Goal: Navigation & Orientation: Find specific page/section

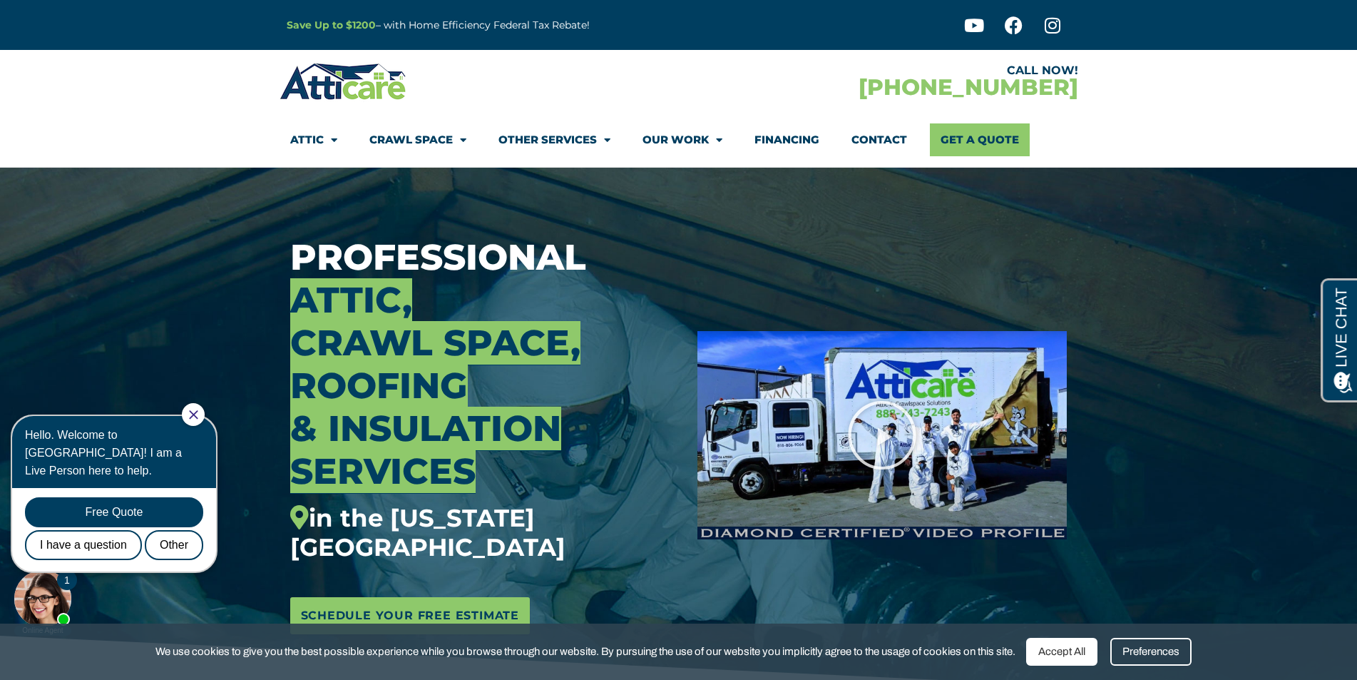
drag, startPoint x: 205, startPoint y: 415, endPoint x: 231, endPoint y: 817, distance: 402.4
click at [198, 415] on icon "Close Chat" at bounding box center [193, 414] width 9 height 9
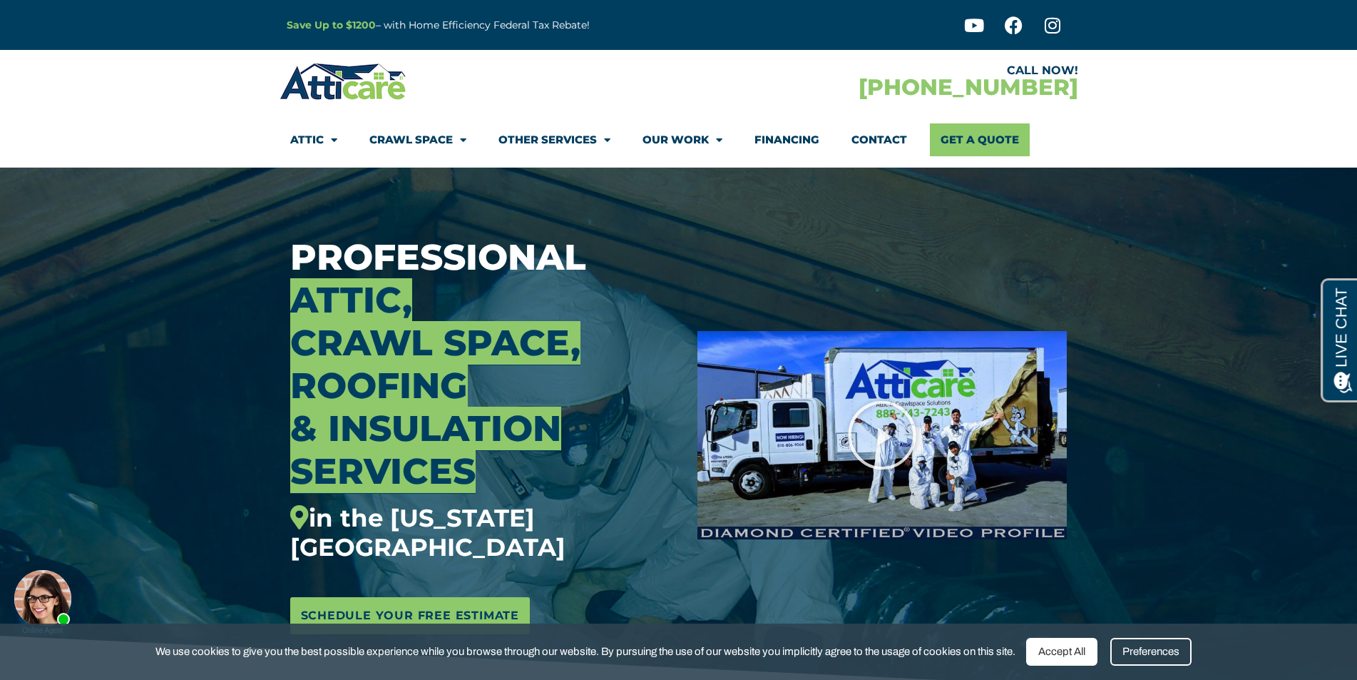
click at [476, 318] on h3 "Professional Attic, Crawl Space, Roofing & Insulation Services in the [US_STATE…" at bounding box center [483, 399] width 387 height 326
click at [360, 384] on span "Attic, Crawl Space, Roofing" at bounding box center [435, 342] width 290 height 129
click at [325, 330] on span "Attic, Crawl Space, Roofing" at bounding box center [435, 342] width 290 height 129
click at [91, 339] on section "Professional Attic, Crawl Space, Roofing & Insulation Services in the [US_STATE…" at bounding box center [678, 435] width 1357 height 535
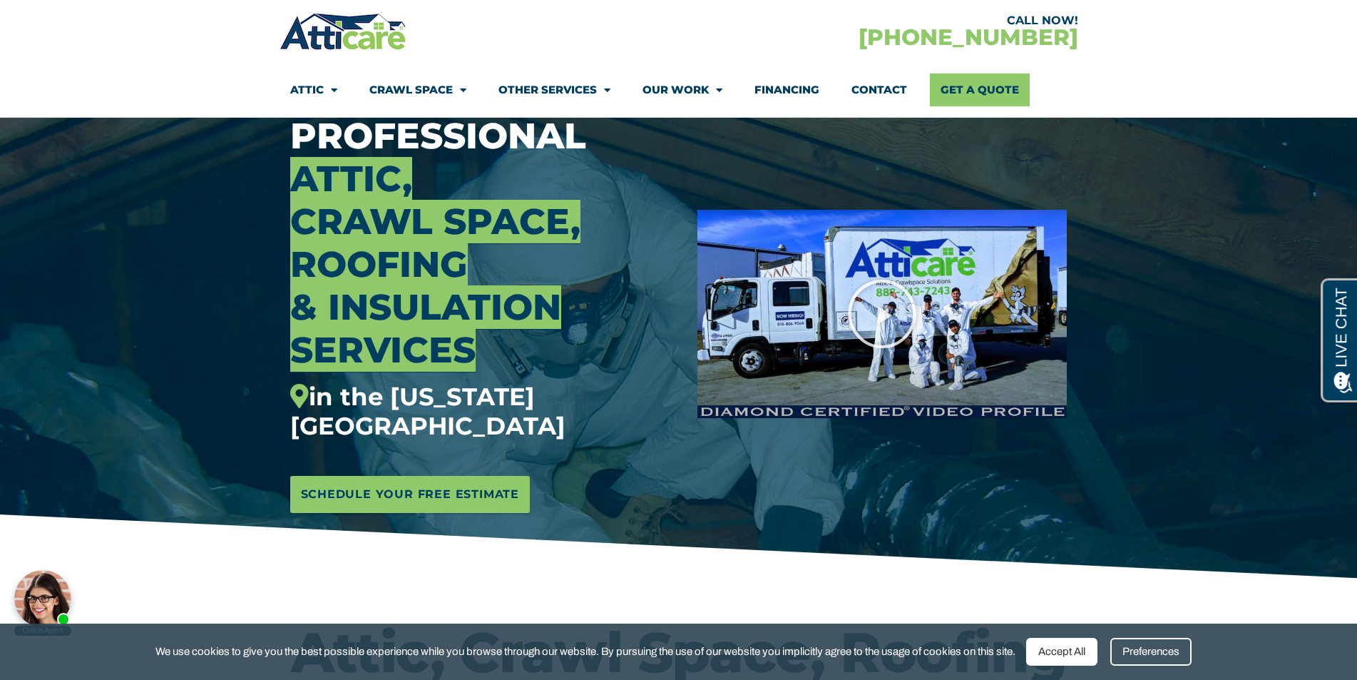
scroll to position [175, 0]
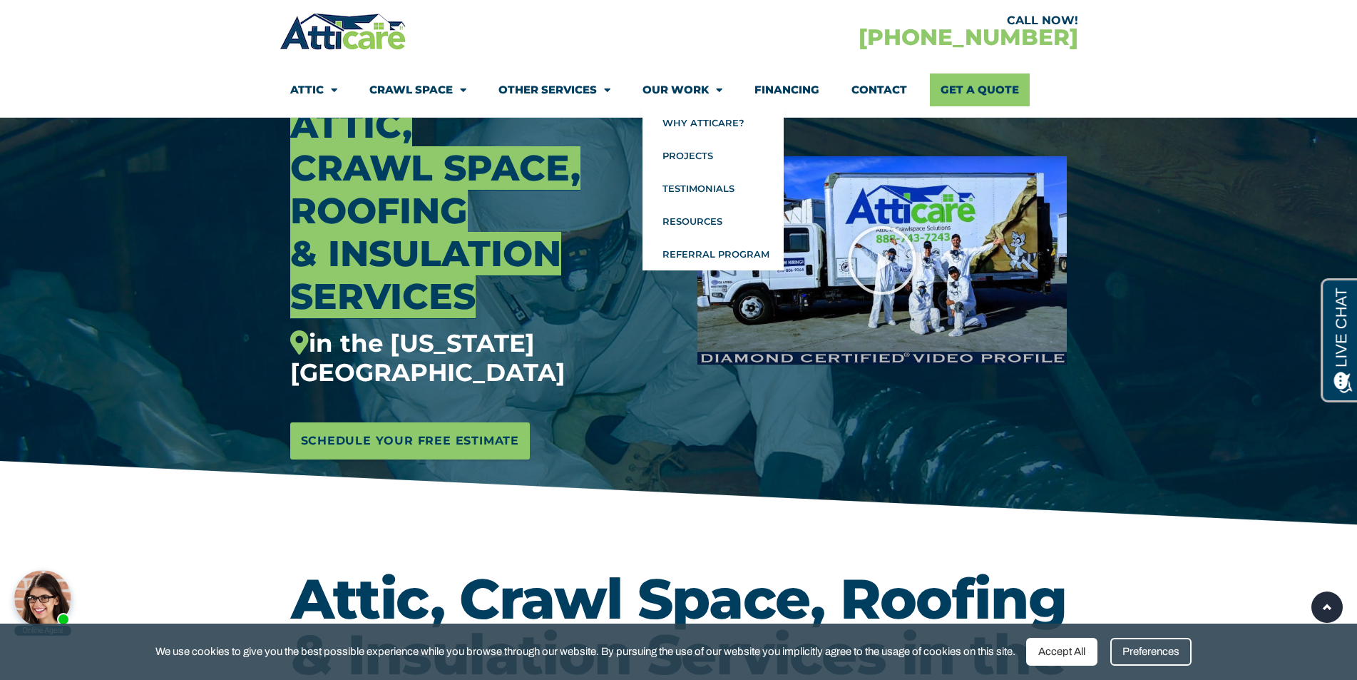
click at [682, 88] on link "Our Work" at bounding box center [683, 89] width 80 height 33
